Goal: Information Seeking & Learning: Learn about a topic

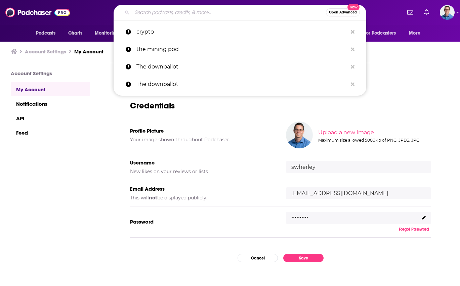
click at [142, 12] on input "Search podcasts, credits, & more..." at bounding box center [229, 12] width 194 height 11
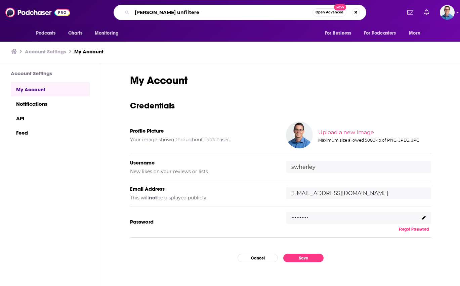
type input "[PERSON_NAME] unfiltered"
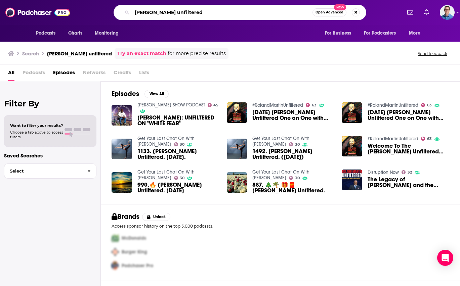
drag, startPoint x: 204, startPoint y: 13, endPoint x: 171, endPoint y: 11, distance: 32.3
click at [171, 11] on input "[PERSON_NAME] unfiltered" at bounding box center [222, 12] width 180 height 11
type input "[PERSON_NAME]"
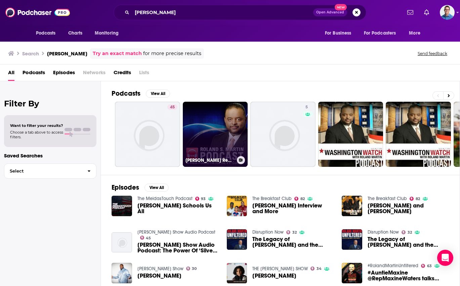
click at [208, 121] on link "[PERSON_NAME] Reports Daily Podcast" at bounding box center [215, 134] width 65 height 65
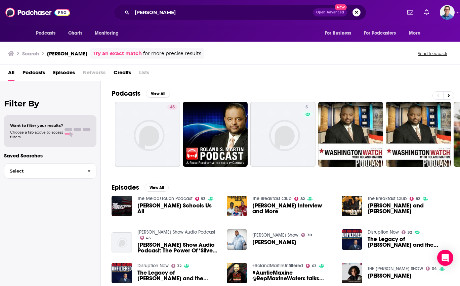
click at [36, 71] on span "Podcasts" at bounding box center [34, 74] width 23 height 14
